Goal: Task Accomplishment & Management: Manage account settings

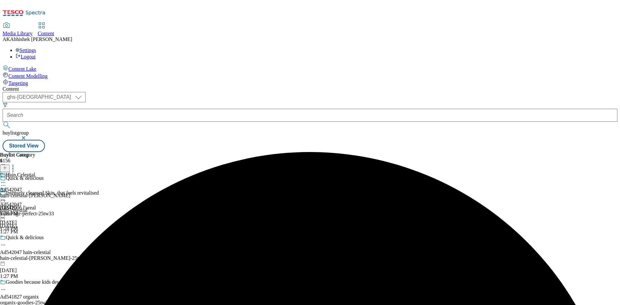
select select "ghs-uk"
click at [3, 122] on button "submit" at bounding box center [7, 125] width 9 height 6
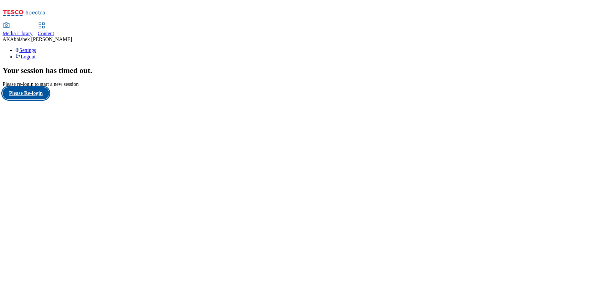
click at [36, 99] on button "Please Re-login" at bounding box center [26, 93] width 46 height 12
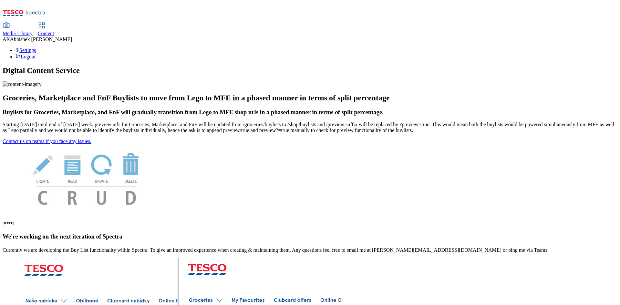
click at [54, 31] on span "Content" at bounding box center [46, 33] width 16 height 5
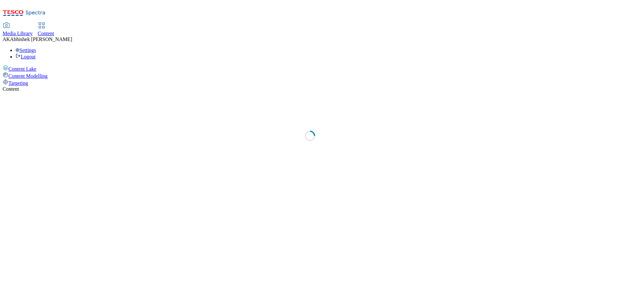
select select "ghs-[GEOGRAPHIC_DATA]"
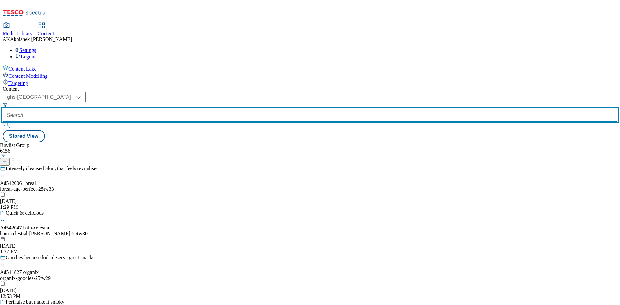
click at [150, 109] on input "text" at bounding box center [310, 115] width 615 height 13
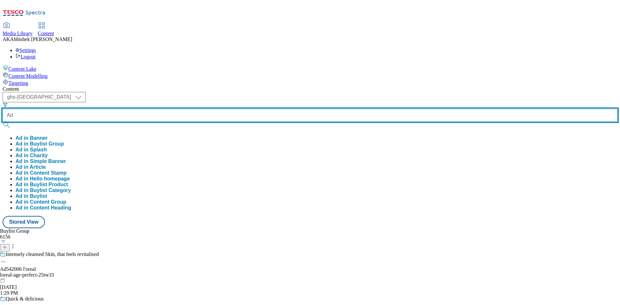
paste input "542006"
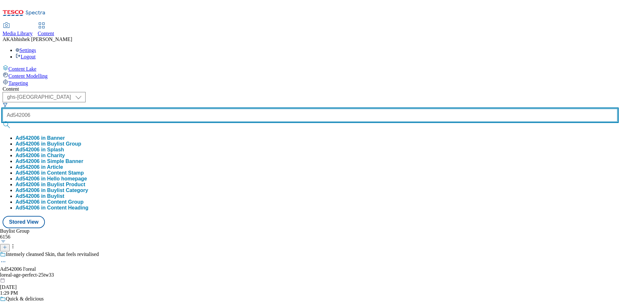
type input "Ad542006"
click at [3, 122] on button "submit" at bounding box center [7, 125] width 9 height 6
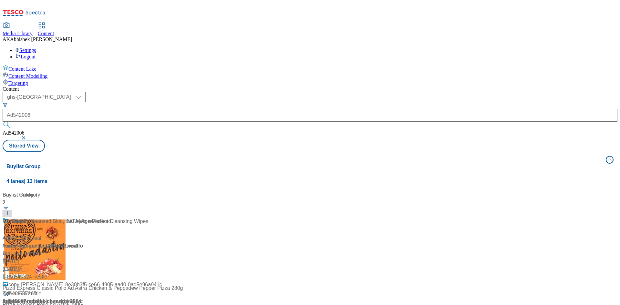
click at [338, 86] on div "Content ( optional ) ghs-roi ghs-[GEOGRAPHIC_DATA] ghs-uk Ad542006 Ad542006 Sto…" at bounding box center [310, 259] width 615 height 347
click at [148, 218] on div "L’Oreal [GEOGRAPHIC_DATA] Age Perfect Cleansing Wipes" at bounding box center [76, 226] width 146 height 17
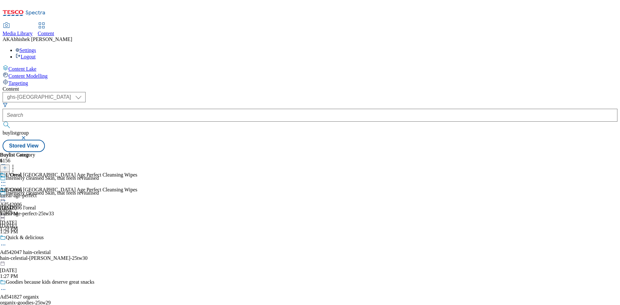
click at [6, 197] on icon at bounding box center [3, 200] width 6 height 6
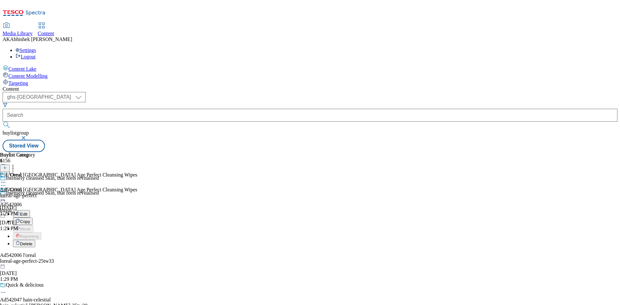
click at [27, 212] on span "Edit" at bounding box center [23, 214] width 7 height 5
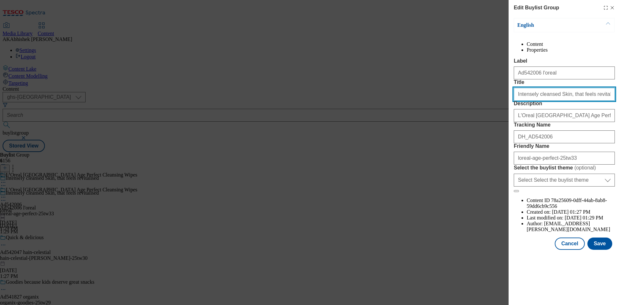
click at [601, 101] on input "Intensely cleansed Skin, that feels revitalised" at bounding box center [564, 94] width 101 height 13
click at [600, 250] on button "Save" at bounding box center [599, 244] width 25 height 12
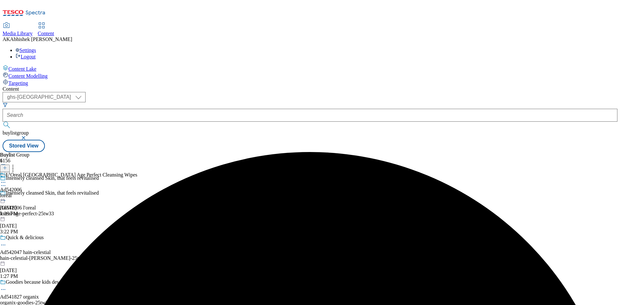
click at [6, 179] on icon at bounding box center [3, 182] width 6 height 6
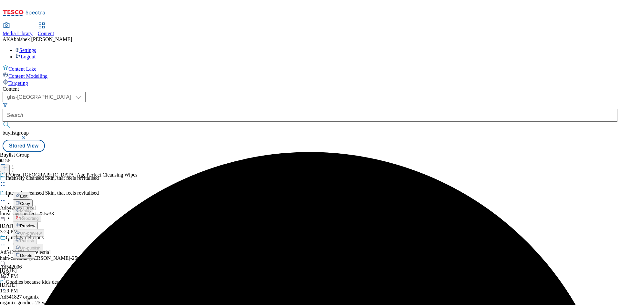
click at [27, 194] on span "Edit" at bounding box center [23, 196] width 7 height 5
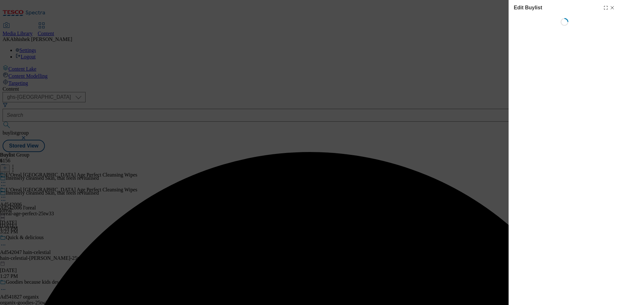
select select "tactical"
select select "supplier funded short term 1-3 weeks"
select select "dunnhumby"
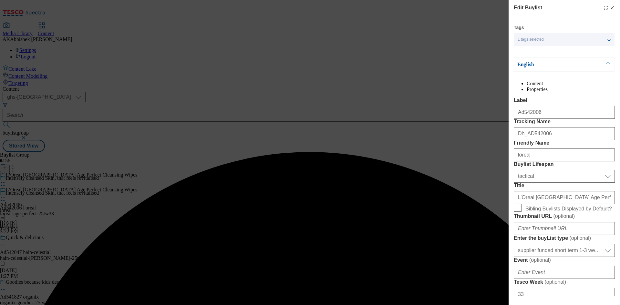
select select "Banner"
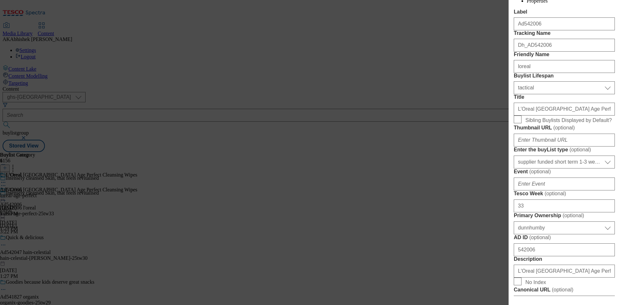
scroll to position [97, 0]
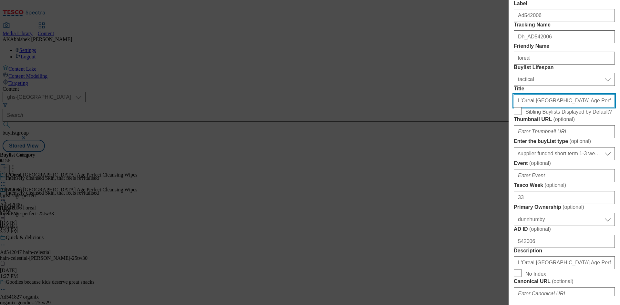
click at [596, 107] on input "L’Oreal [GEOGRAPHIC_DATA] Age Perfect Cleansing Wipes" at bounding box center [564, 100] width 101 height 13
paste input "'Oreal [GEOGRAPHIC_DATA] Age Perfect cleansing w"
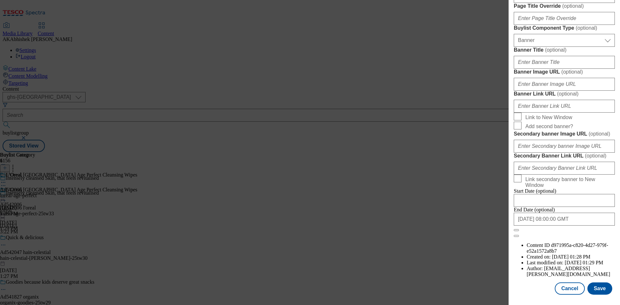
scroll to position [634, 0]
type input "L'Oreal [GEOGRAPHIC_DATA] Age Perfect cleansing wipes"
click at [592, 292] on button "Save" at bounding box center [599, 288] width 25 height 12
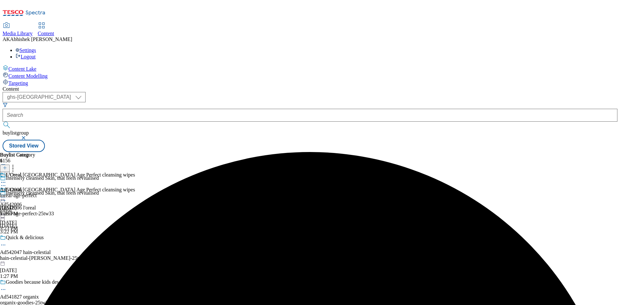
click at [6, 179] on icon at bounding box center [3, 182] width 6 height 6
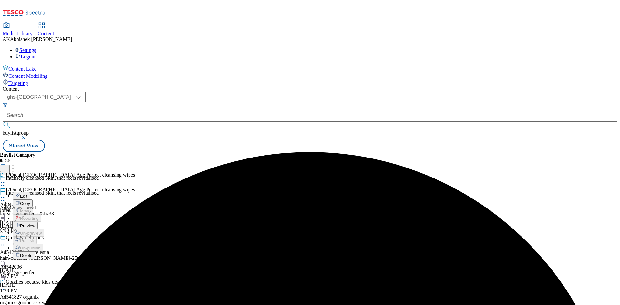
click at [27, 194] on span "Edit" at bounding box center [23, 196] width 7 height 5
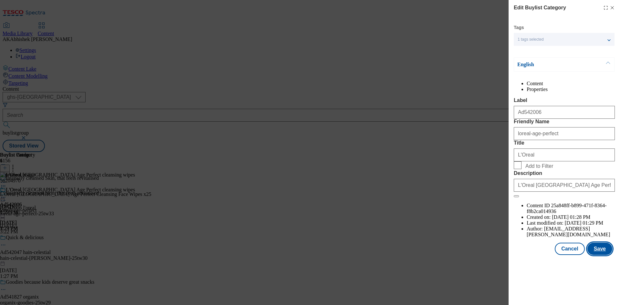
click at [599, 255] on button "Save" at bounding box center [599, 249] width 25 height 12
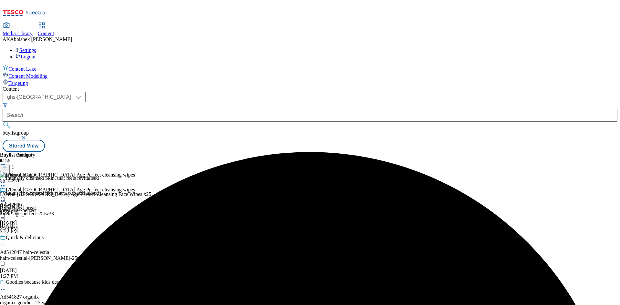
click at [6, 194] on icon at bounding box center [3, 197] width 6 height 6
click at [35, 238] on span "Preview" at bounding box center [27, 240] width 15 height 5
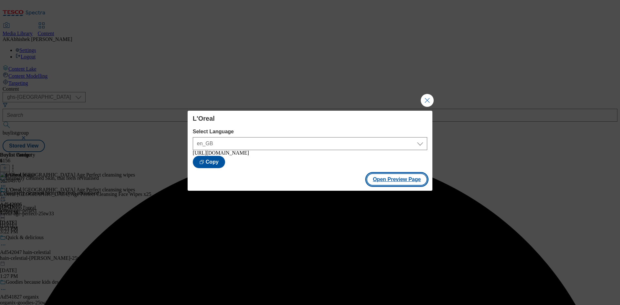
click at [400, 180] on button "Open Preview Page" at bounding box center [396, 179] width 61 height 12
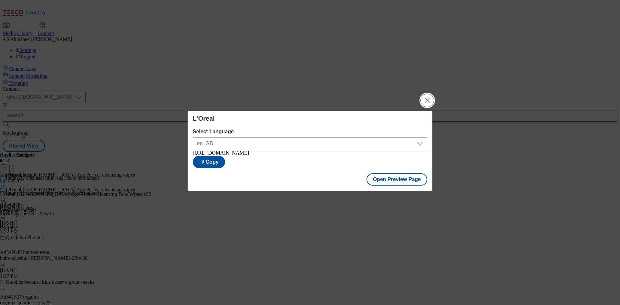
click at [431, 96] on button "Close Modal" at bounding box center [427, 100] width 13 height 13
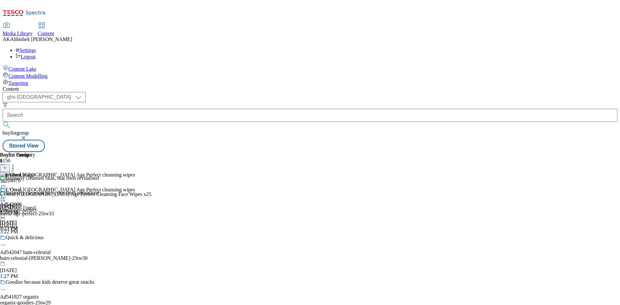
click at [135, 187] on div "L'Oreal [GEOGRAPHIC_DATA] Age Perfect cleansing wipes" at bounding box center [67, 194] width 135 height 15
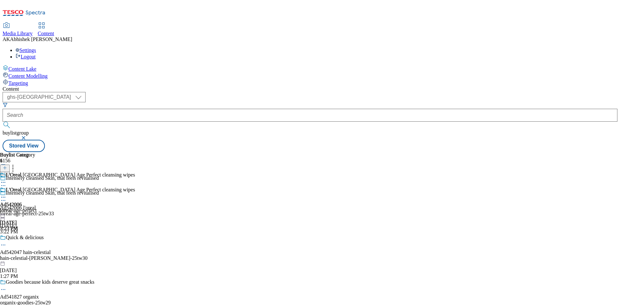
click at [6, 194] on icon at bounding box center [3, 197] width 6 height 6
click at [34, 261] on span "Publish" at bounding box center [27, 263] width 14 height 5
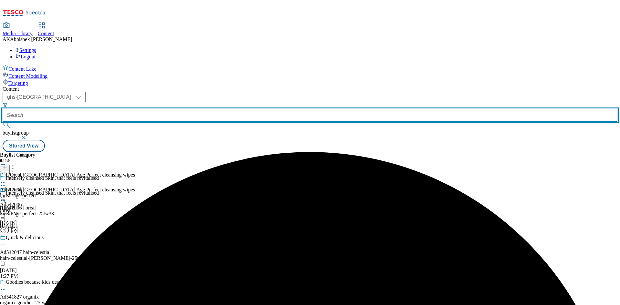
click at [161, 109] on input "text" at bounding box center [310, 115] width 615 height 13
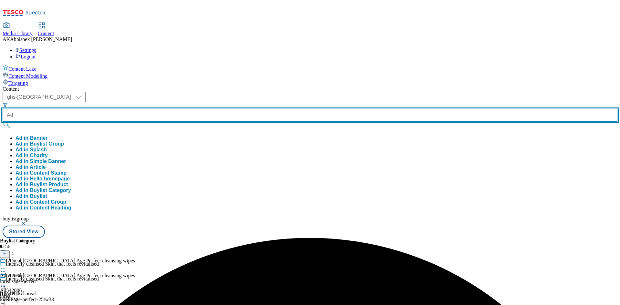
paste input "541584"
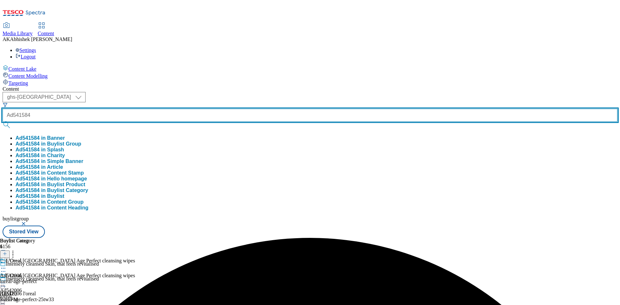
type input "Ad541584"
click at [3, 122] on button "submit" at bounding box center [7, 125] width 9 height 6
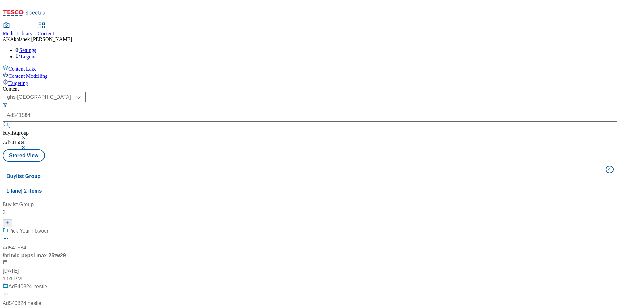
click at [309, 92] on div "( optional ) ghs-roi ghs-uk ghs-uk Ad541584 buylistgroup Ad541584 Stored View" at bounding box center [310, 127] width 615 height 70
click at [83, 227] on div "Pick Your Flavour Ad541584 / britvic-pepsi-max-25tw29 [DATE] 1:01 PM" at bounding box center [43, 255] width 81 height 56
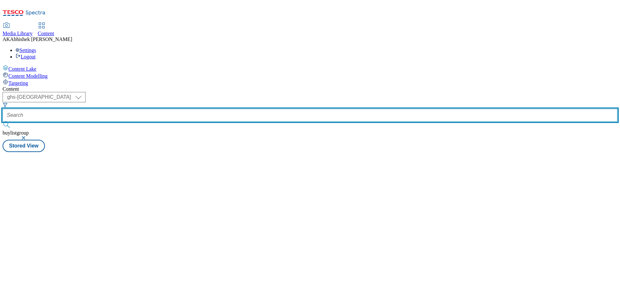
click at [159, 109] on input "text" at bounding box center [310, 115] width 615 height 13
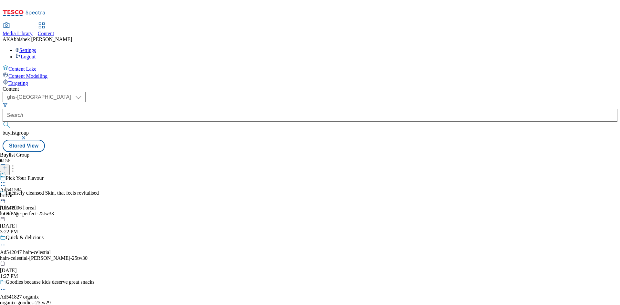
click at [6, 182] on icon at bounding box center [3, 185] width 6 height 6
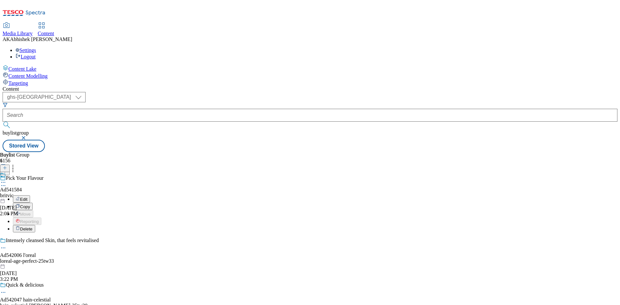
click at [30, 204] on span "Copy" at bounding box center [25, 206] width 10 height 5
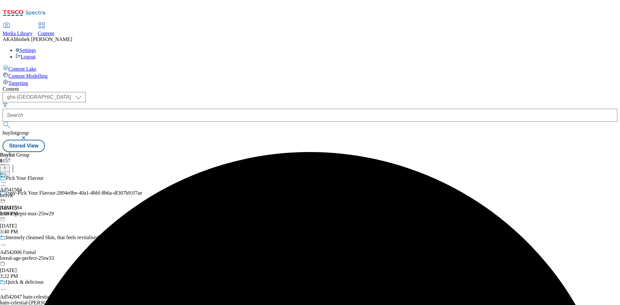
click at [6, 197] on icon at bounding box center [3, 200] width 6 height 6
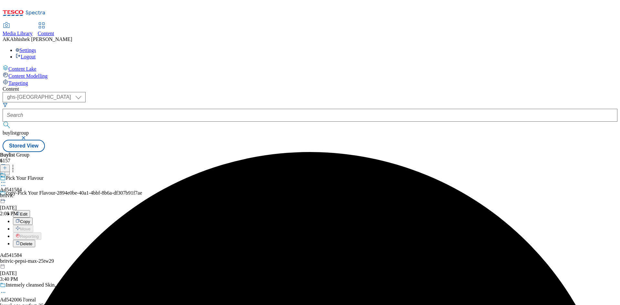
click at [27, 212] on span "Edit" at bounding box center [23, 214] width 7 height 5
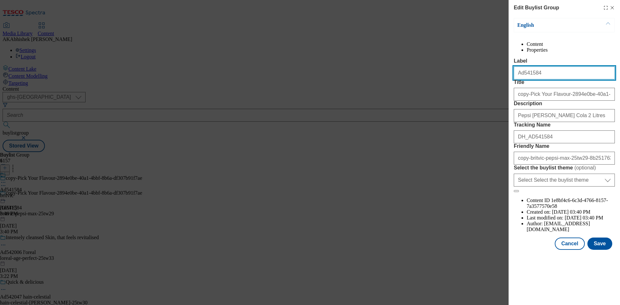
drag, startPoint x: 523, startPoint y: 85, endPoint x: 554, endPoint y: 85, distance: 31.6
click at [554, 79] on input "Ad541584" at bounding box center [564, 73] width 101 height 13
paste input "998"
type input "Ad541998"
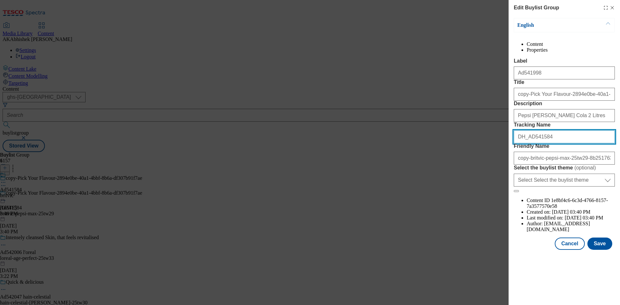
drag, startPoint x: 528, startPoint y: 184, endPoint x: 574, endPoint y: 190, distance: 45.8
click at [574, 143] on input "DH_AD541584" at bounding box center [564, 136] width 101 height 13
paste input "998"
type input "DH_AD541998"
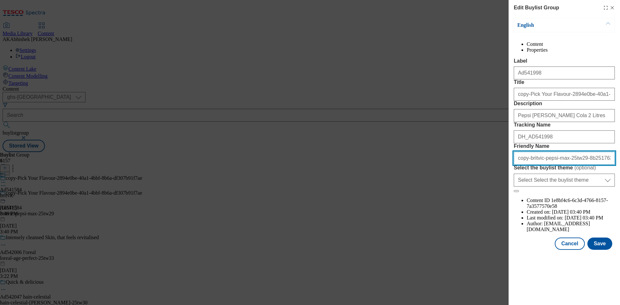
drag, startPoint x: 576, startPoint y: 215, endPoint x: 587, endPoint y: 216, distance: 11.6
click at [575, 165] on input "copy-britvic-pepsi-max-25tw29-8b251763-15c9-4466-9b66-9e15c3f44b58" at bounding box center [564, 158] width 101 height 13
click at [559, 165] on input "copy-britvic-pepsi-max-25tw29" at bounding box center [564, 158] width 101 height 13
type input "copy-britvic-pepsi-max-drinks-25tw29"
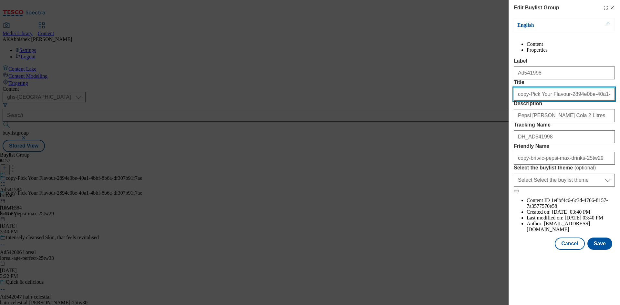
click at [528, 101] on input "copy-Pick Your Flavour-2894e0be-40a1-4bbf-8b6a-df307b91f7ae" at bounding box center [564, 94] width 101 height 13
click at [547, 101] on input "Pick Your Flavour-2894e0be-40a1-4bbf-8b6a-df307b91f7ae" at bounding box center [564, 94] width 101 height 13
type input "Pick Your Flavour"
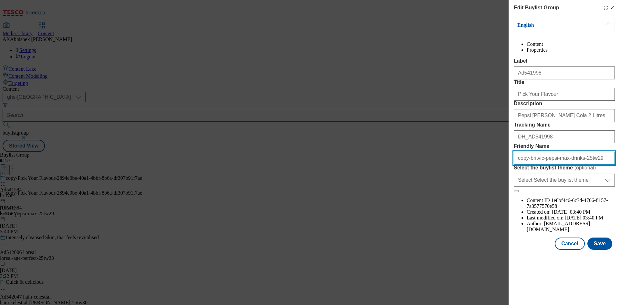
drag, startPoint x: 613, startPoint y: 218, endPoint x: 492, endPoint y: 214, distance: 121.4
click at [492, 214] on div "Edit Buylist Group English Content Properties Label Ad541998 Title Pick Your Fl…" at bounding box center [310, 152] width 620 height 305
click at [528, 165] on input "copy-britvic-pepsi-max-drinks-25tw29" at bounding box center [564, 158] width 101 height 13
click at [588, 165] on input "britvic-pepsi-max-drinks-25tw29" at bounding box center [564, 158] width 101 height 13
drag, startPoint x: 590, startPoint y: 213, endPoint x: 421, endPoint y: 204, distance: 168.8
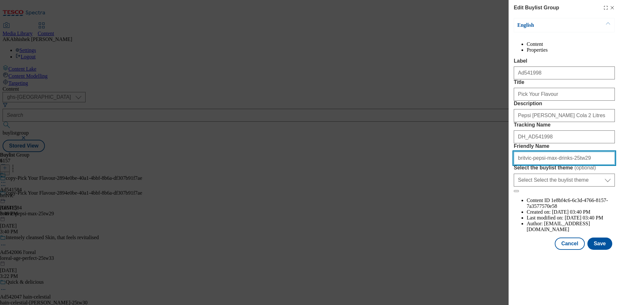
click at [420, 204] on div "Edit Buylist Group English Content Properties Label Ad541998 Title Pick Your Fl…" at bounding box center [310, 152] width 620 height 305
type input "britvic-pepsi-max-drinks-25tw29"
click at [587, 165] on input "britvic-pepsi-max-drinks-25tw29" at bounding box center [564, 158] width 101 height 13
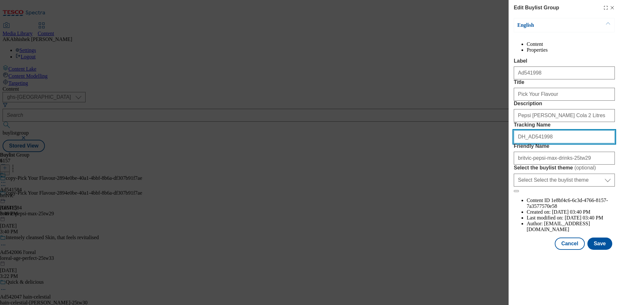
drag, startPoint x: 559, startPoint y: 183, endPoint x: 476, endPoint y: 178, distance: 83.1
click at [476, 178] on div "Edit Buylist Group English Content Properties Label Ad541998 Title Pick Your Fl…" at bounding box center [310, 152] width 620 height 305
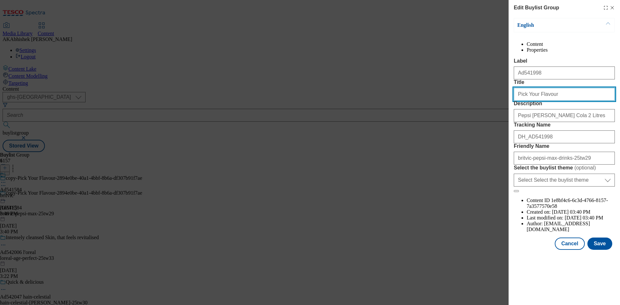
drag, startPoint x: 567, startPoint y: 116, endPoint x: 573, endPoint y: 120, distance: 6.8
click at [567, 101] on input "Pick Your Flavour" at bounding box center [564, 94] width 101 height 13
type input "Pick Your Flavour"
click at [602, 250] on button "Save" at bounding box center [599, 244] width 25 height 12
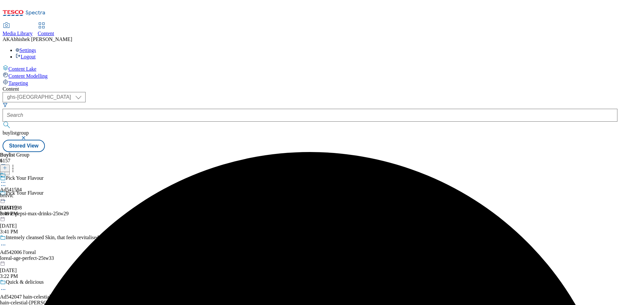
click at [6, 179] on icon at bounding box center [3, 182] width 6 height 6
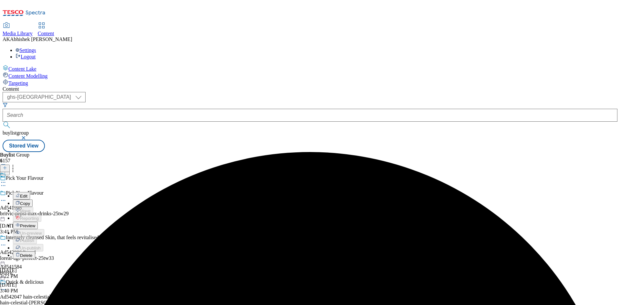
click at [27, 194] on span "Edit" at bounding box center [23, 196] width 7 height 5
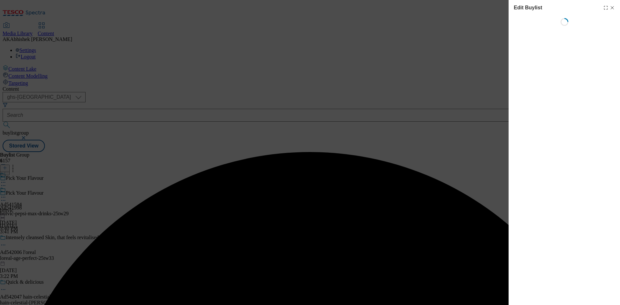
select select "tactical"
select select "supplier funded short term 1-3 weeks"
select select "dunnhumby"
select select "Banner"
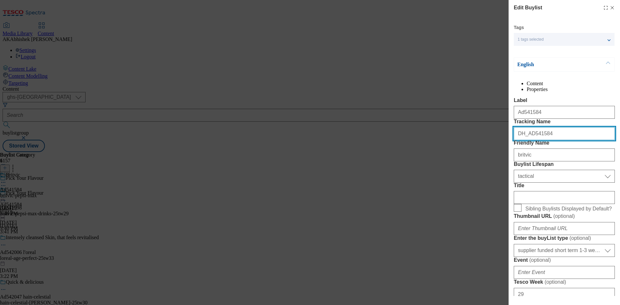
drag, startPoint x: 551, startPoint y: 158, endPoint x: 364, endPoint y: 149, distance: 187.2
click at [406, 149] on div "Edit Buylist Tags 1 tags selected buylist English Content Properties Label Ad54…" at bounding box center [310, 152] width 620 height 305
paste input "998"
drag, startPoint x: 529, startPoint y: 158, endPoint x: 586, endPoint y: 157, distance: 56.8
click at [586, 140] on input "DH_AD541998" at bounding box center [564, 133] width 101 height 13
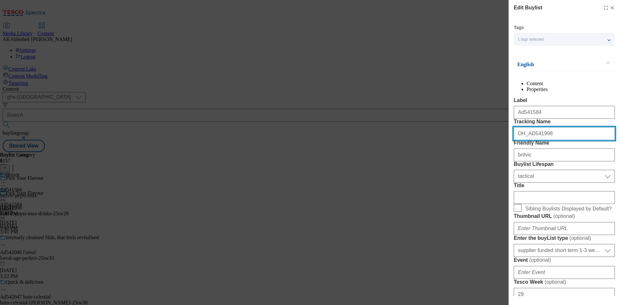
click at [530, 140] on input "DH_AD541998" at bounding box center [564, 133] width 101 height 13
type input "DH_AD541998"
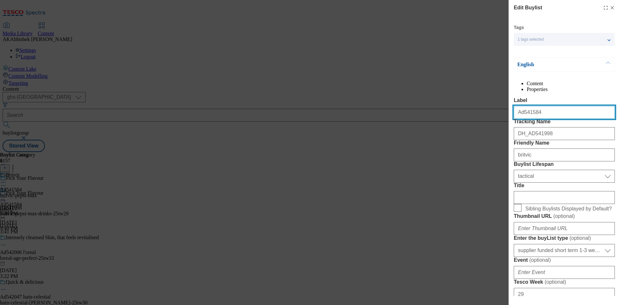
click at [543, 119] on input "Ad541584" at bounding box center [564, 112] width 101 height 13
click at [522, 119] on input "Ad541584" at bounding box center [564, 112] width 101 height 13
paste input "998"
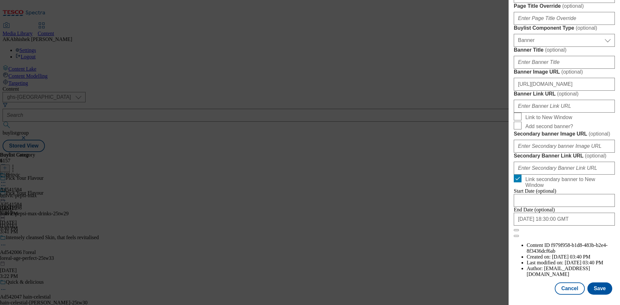
scroll to position [634, 0]
type input "Ad541998"
click at [596, 291] on button "Save" at bounding box center [599, 288] width 25 height 12
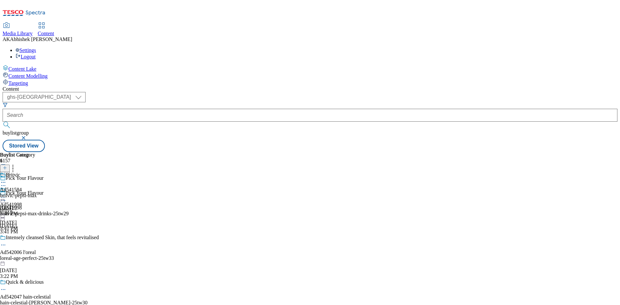
click at [6, 179] on icon at bounding box center [3, 182] width 6 height 6
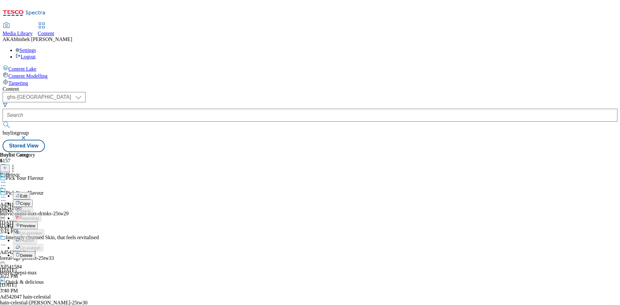
click at [27, 194] on span "Edit" at bounding box center [23, 196] width 7 height 5
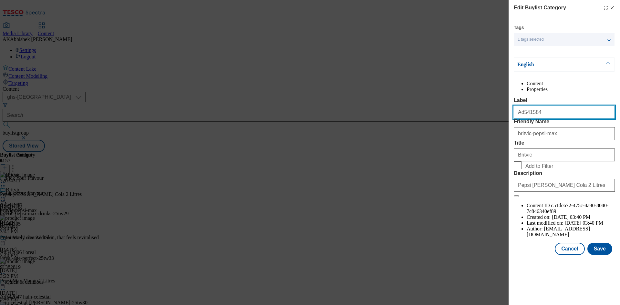
drag, startPoint x: 522, startPoint y: 127, endPoint x: 602, endPoint y: 131, distance: 79.5
click at [602, 119] on input "Ad541584" at bounding box center [564, 112] width 101 height 13
paste input "998"
type input "Ad541998"
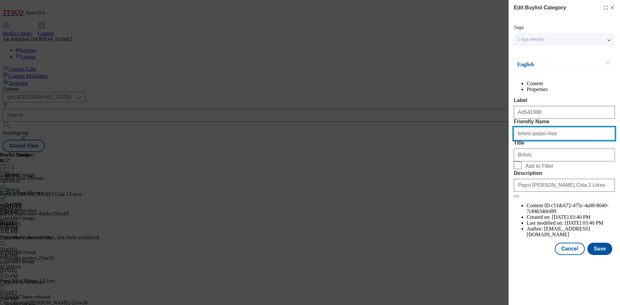
click at [558, 140] on input "britvic-pepsi-max" at bounding box center [564, 133] width 101 height 13
type input "britvic-pepsi-max-drinks"
click at [598, 255] on button "Save" at bounding box center [599, 249] width 25 height 12
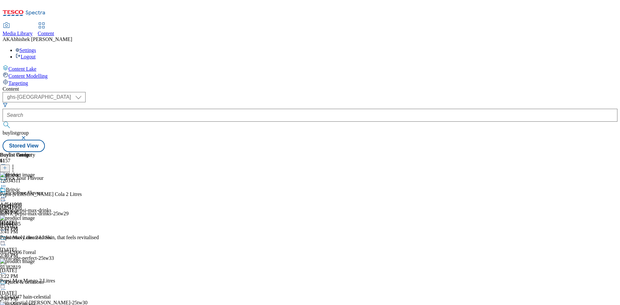
click at [6, 197] on icon at bounding box center [3, 200] width 6 height 6
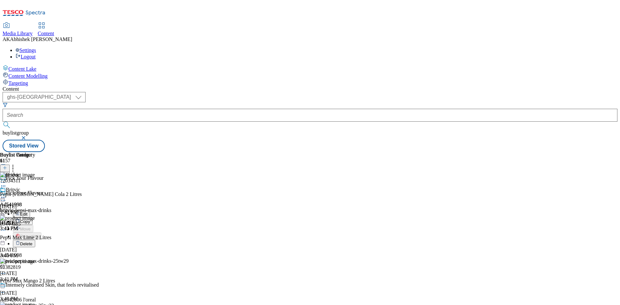
click at [27, 212] on span "Edit" at bounding box center [23, 214] width 7 height 5
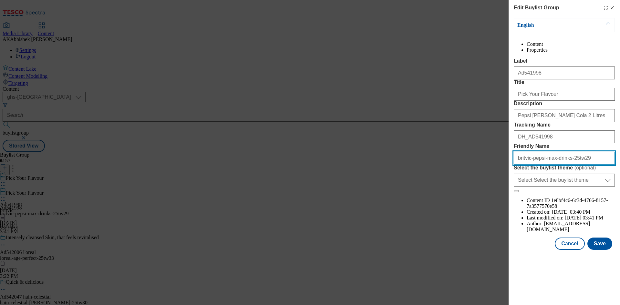
click at [564, 165] on input "britvic-pepsi-max-drinks-25tw29" at bounding box center [564, 158] width 101 height 13
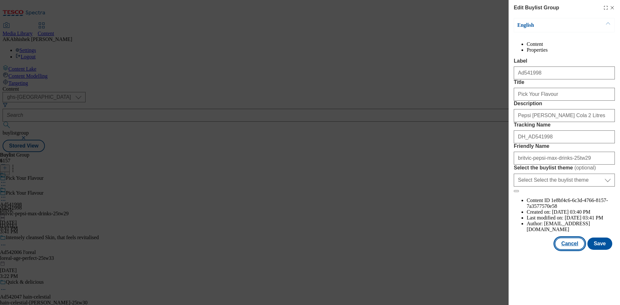
click at [576, 250] on button "Cancel" at bounding box center [570, 244] width 30 height 12
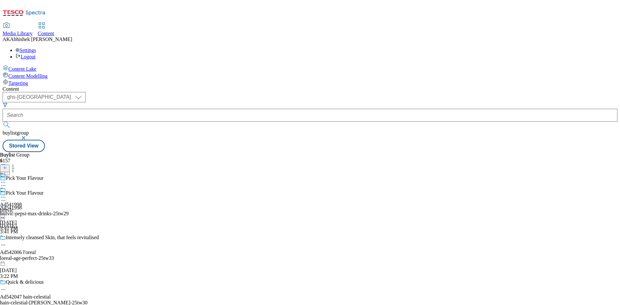
click at [22, 208] on div "britvic" at bounding box center [11, 211] width 22 height 6
click at [6, 179] on icon at bounding box center [3, 182] width 6 height 6
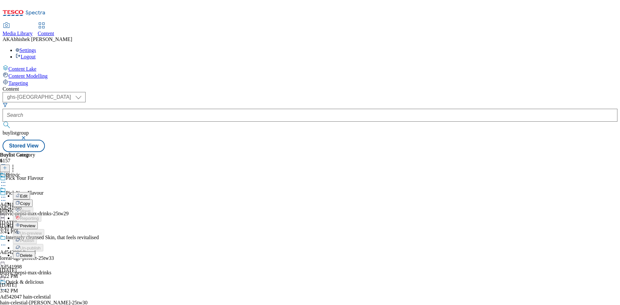
click at [35, 223] on span "Preview" at bounding box center [27, 225] width 15 height 5
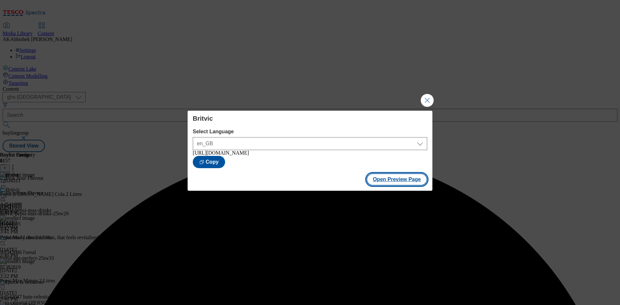
click at [405, 183] on button "Open Preview Page" at bounding box center [396, 179] width 61 height 12
click at [429, 107] on div "Britvic Select Language en_GB en_GB [URL][DOMAIN_NAME] Copy Open Preview Page" at bounding box center [310, 152] width 620 height 305
click at [427, 98] on button "Close Modal" at bounding box center [427, 100] width 13 height 13
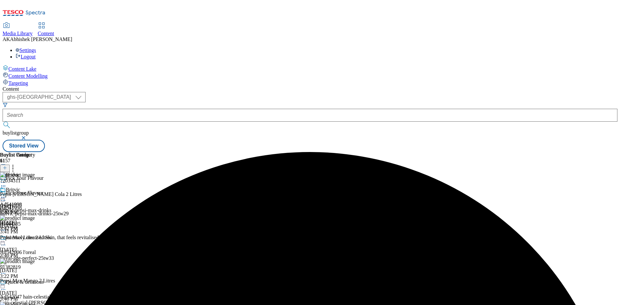
click at [6, 194] on icon at bounding box center [3, 197] width 6 height 6
click at [34, 261] on span "Publish" at bounding box center [27, 263] width 14 height 5
